Goal: Task Accomplishment & Management: Use online tool/utility

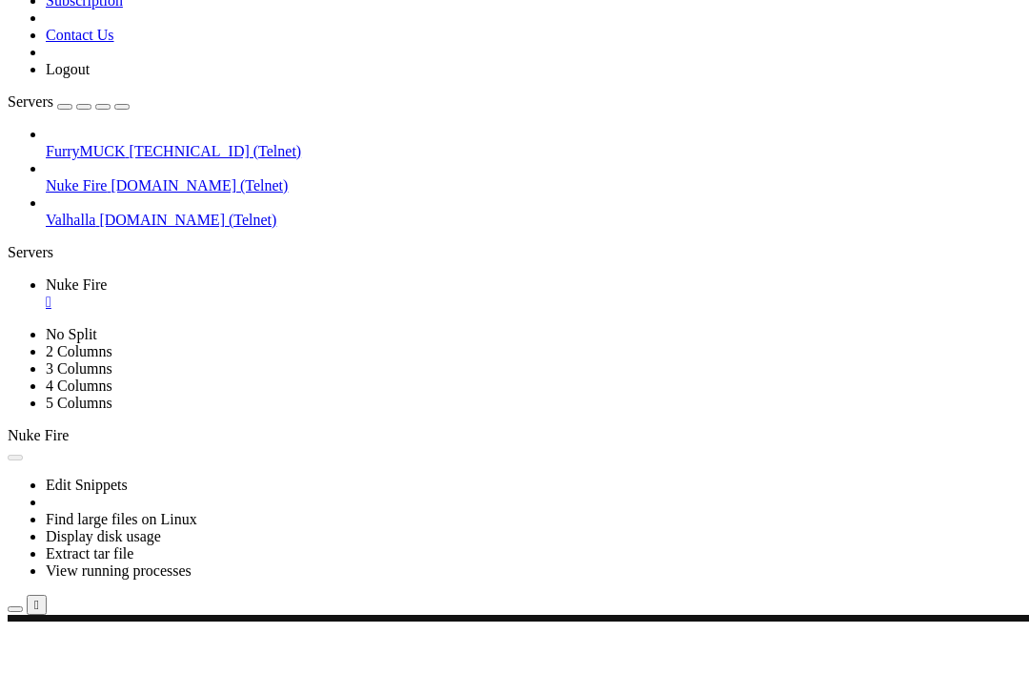
scroll to position [38096, 0]
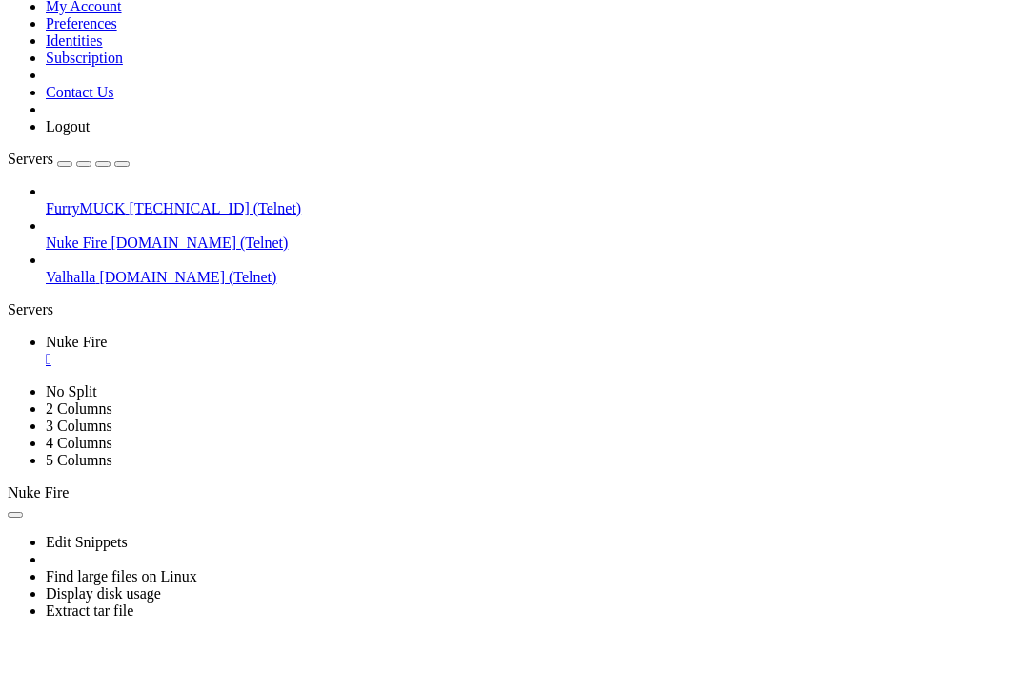
scroll to position [80752, 0]
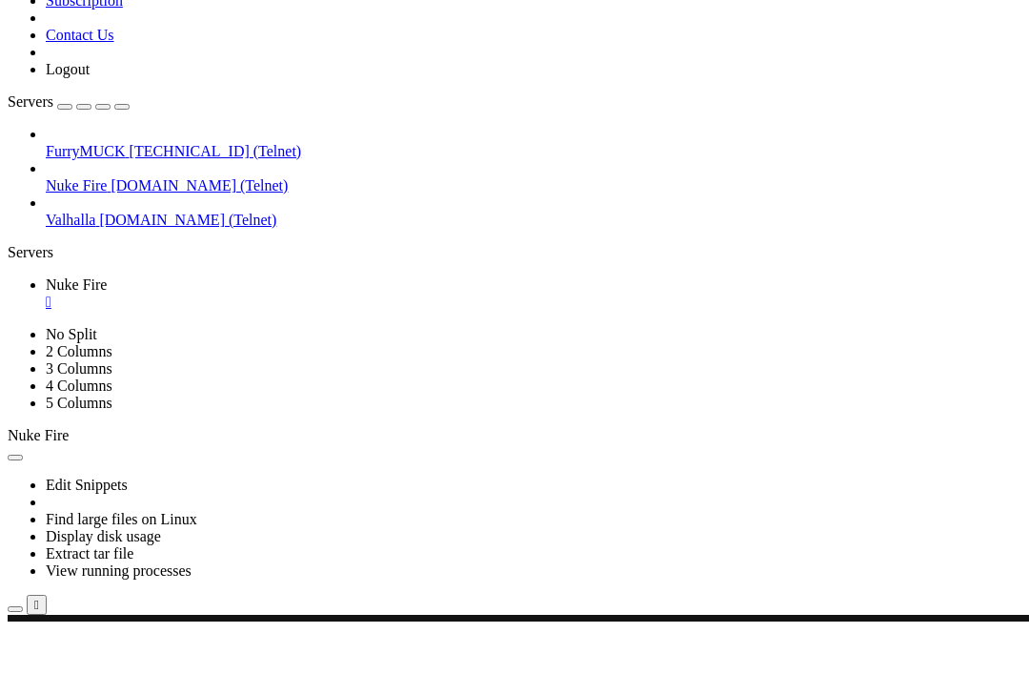
drag, startPoint x: 233, startPoint y: 1100, endPoint x: 182, endPoint y: 1100, distance: 51.5
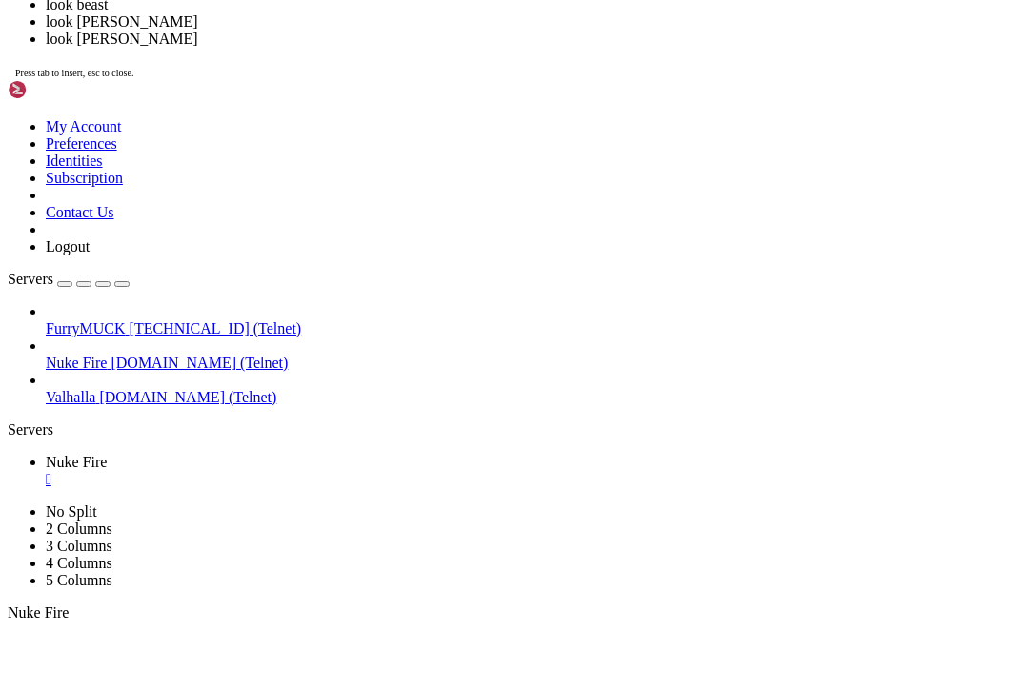
scroll to position [84827, 0]
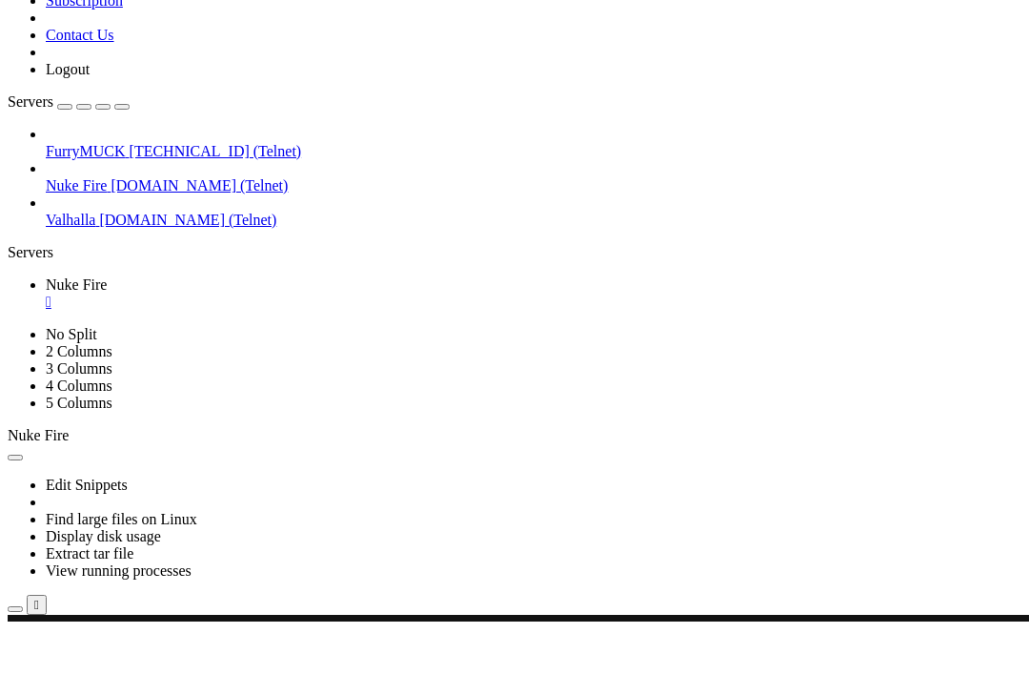
scroll to position [88049, 0]
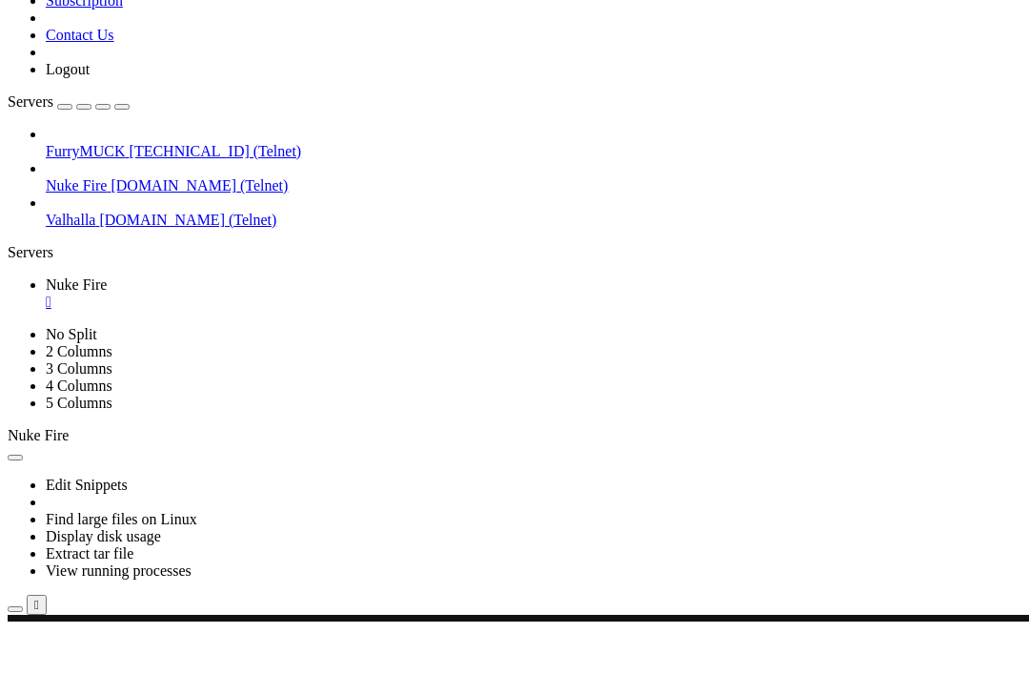
scroll to position [93593, 0]
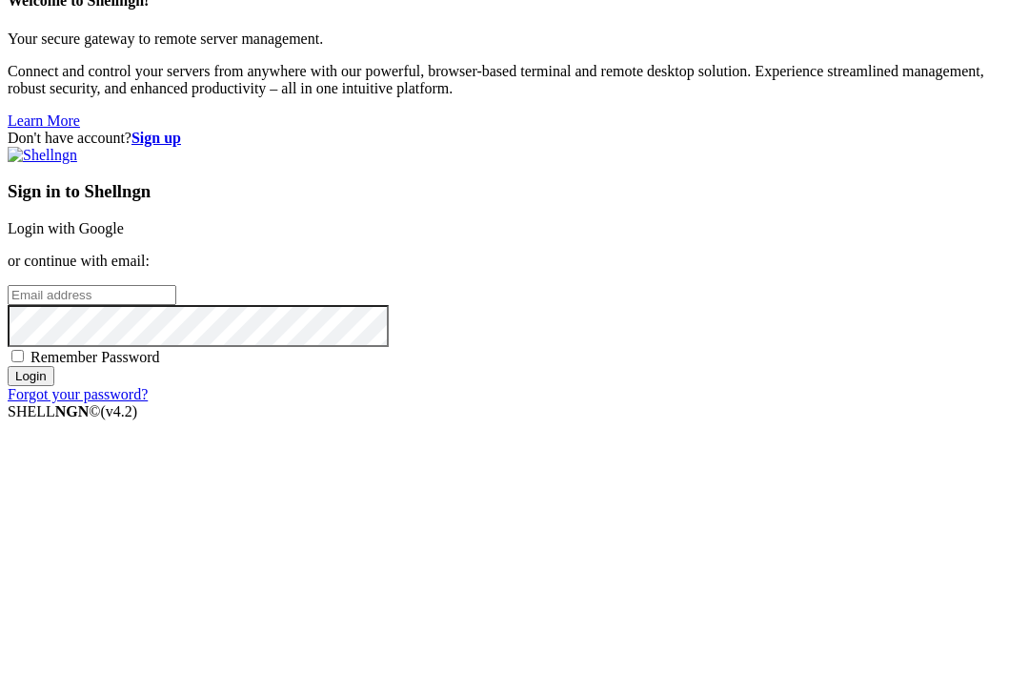
click at [176, 337] on input "email" at bounding box center [92, 347] width 169 height 20
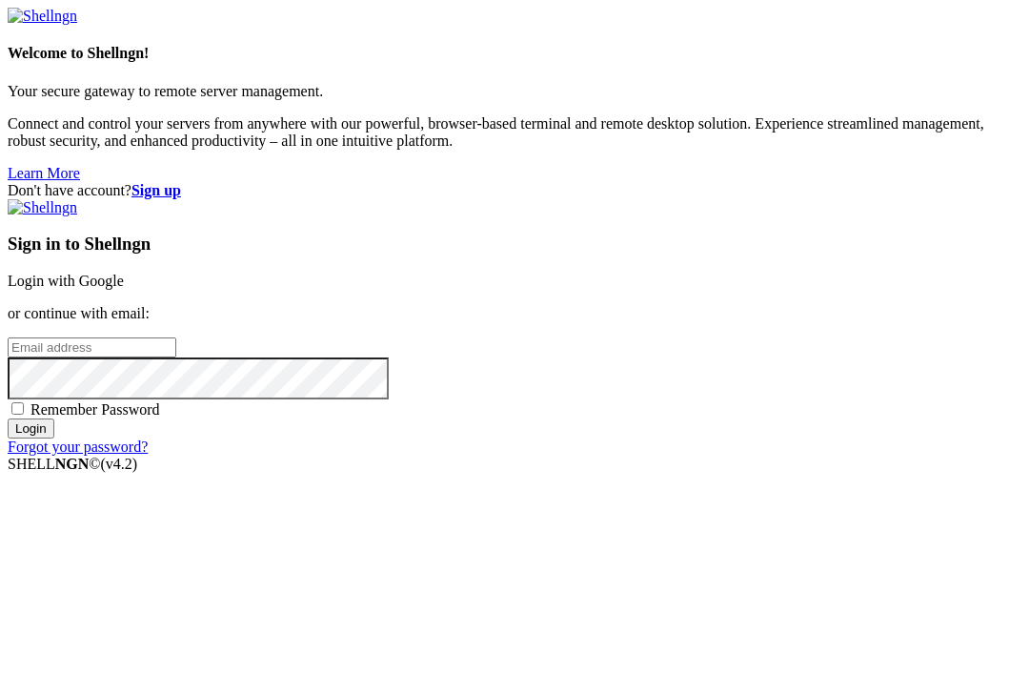
type input "[EMAIL_ADDRESS][DOMAIN_NAME]"
click at [54, 438] on input "Login" at bounding box center [31, 428] width 47 height 20
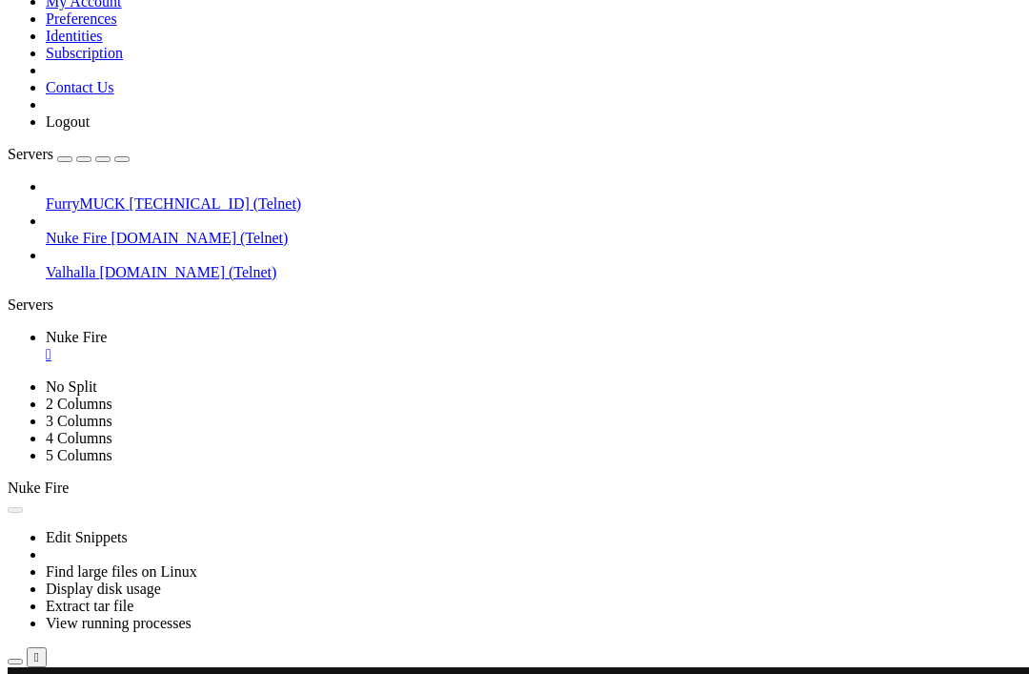
scroll to position [93593, 0]
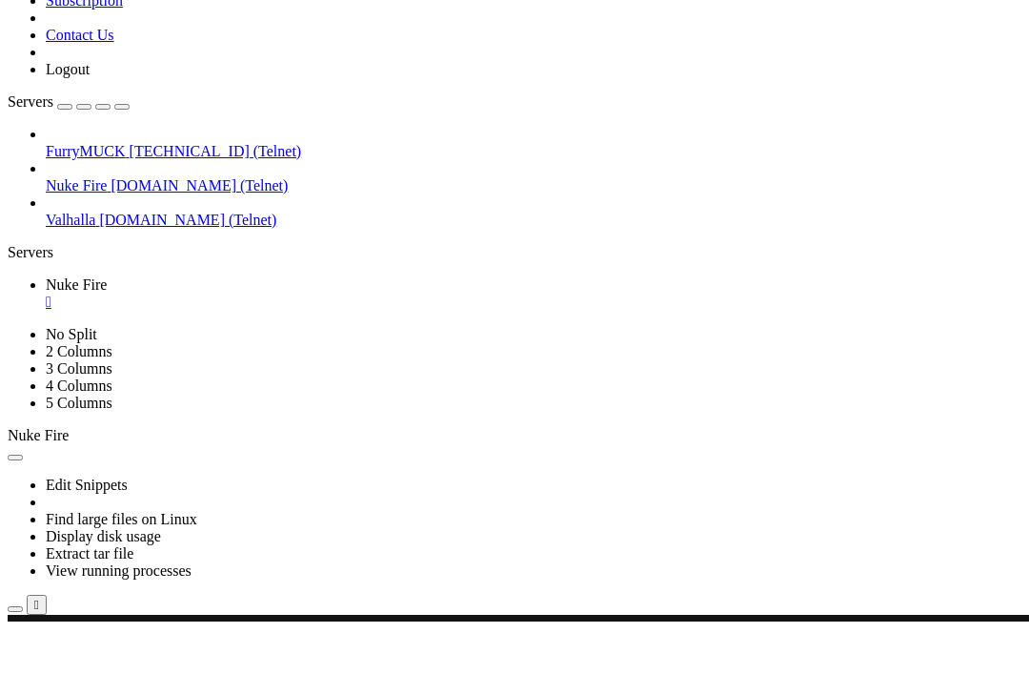
scroll to position [140868, 0]
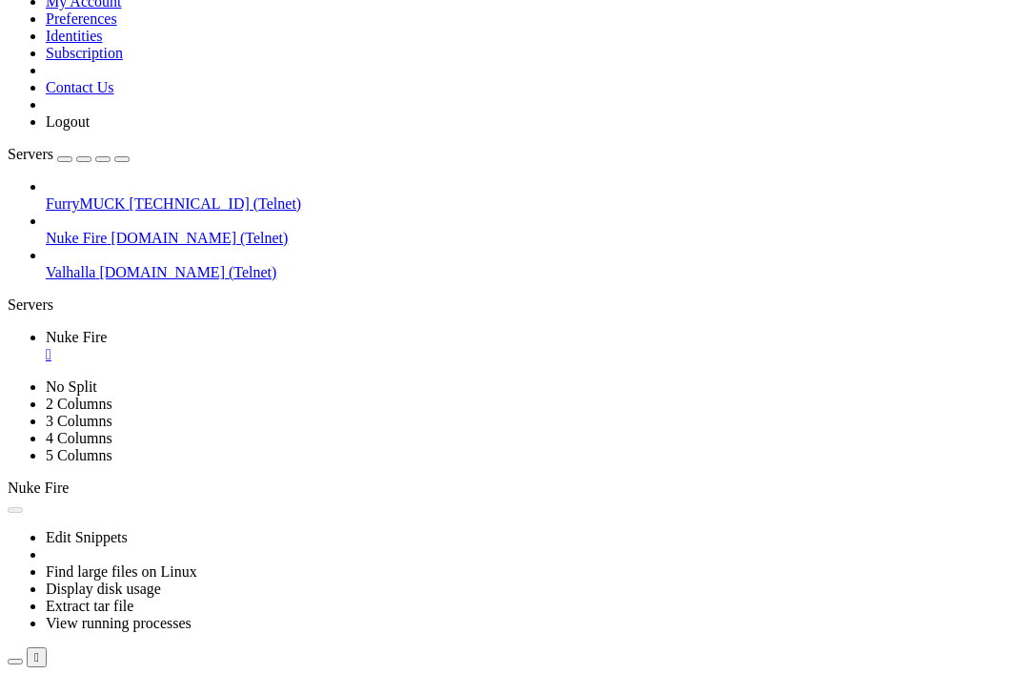
scroll to position [181980, 0]
